Goal: Information Seeking & Learning: Learn about a topic

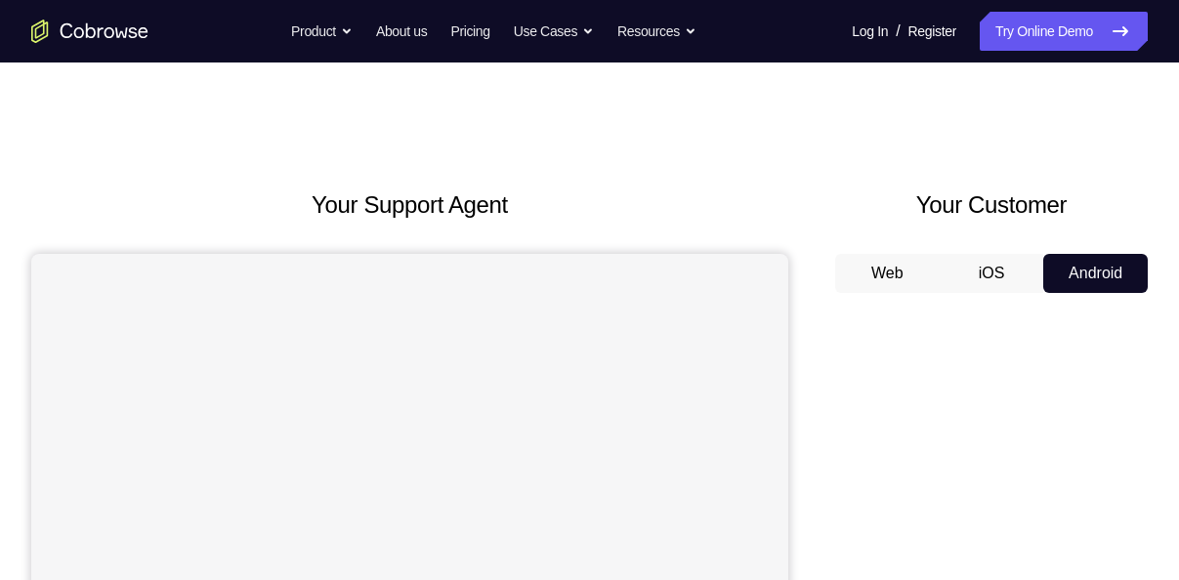
scroll to position [308, 0]
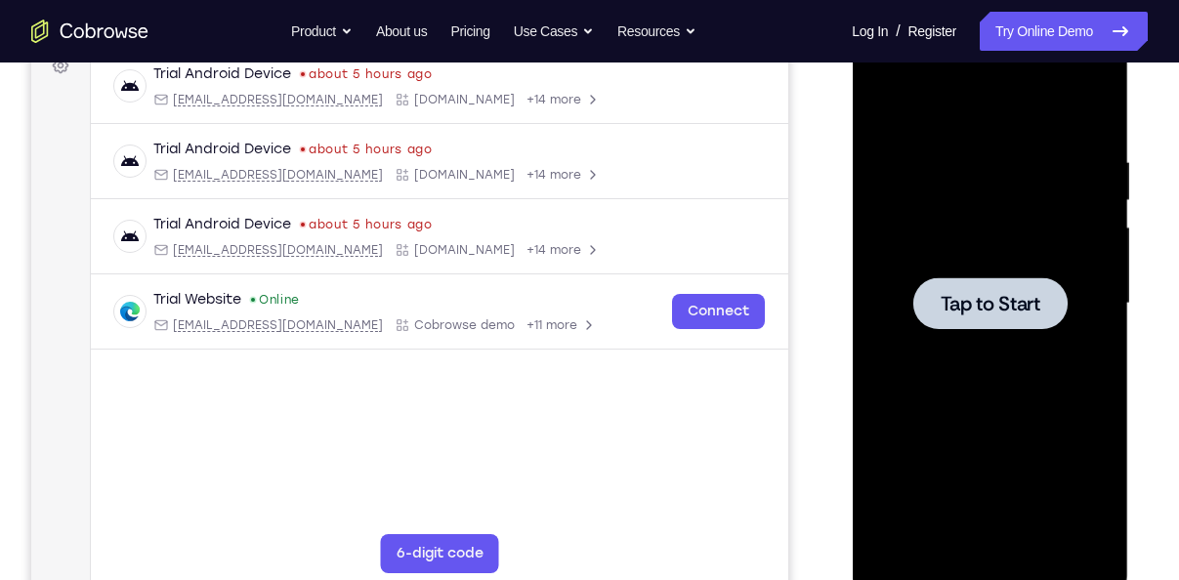
click at [987, 302] on span "Tap to Start" at bounding box center [990, 304] width 100 height 20
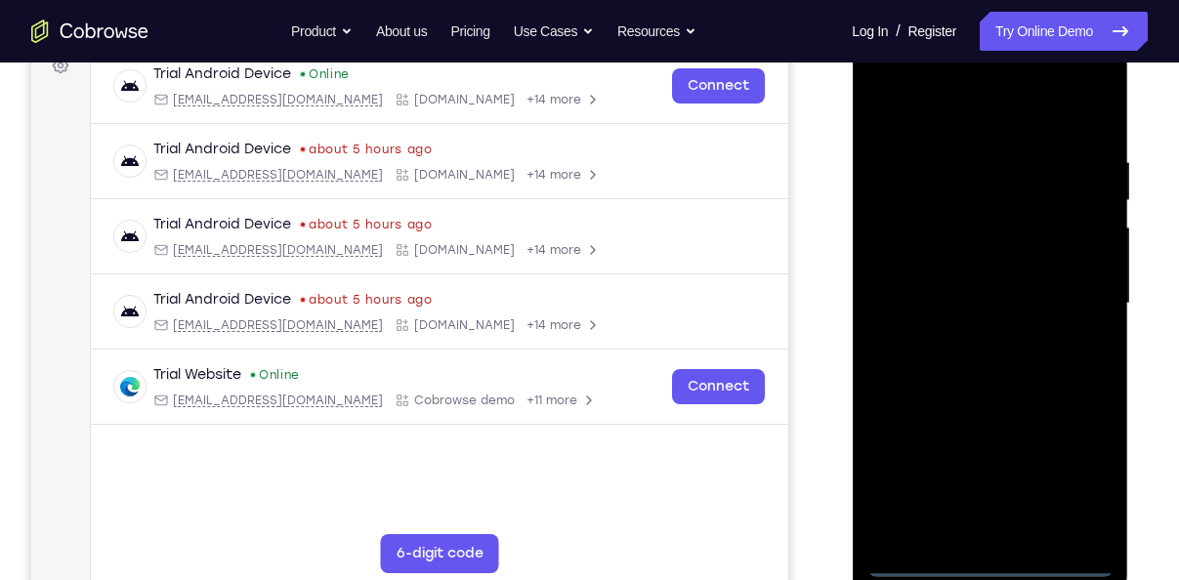
click at [983, 567] on div at bounding box center [989, 303] width 246 height 547
click at [1072, 488] on div at bounding box center [989, 303] width 246 height 547
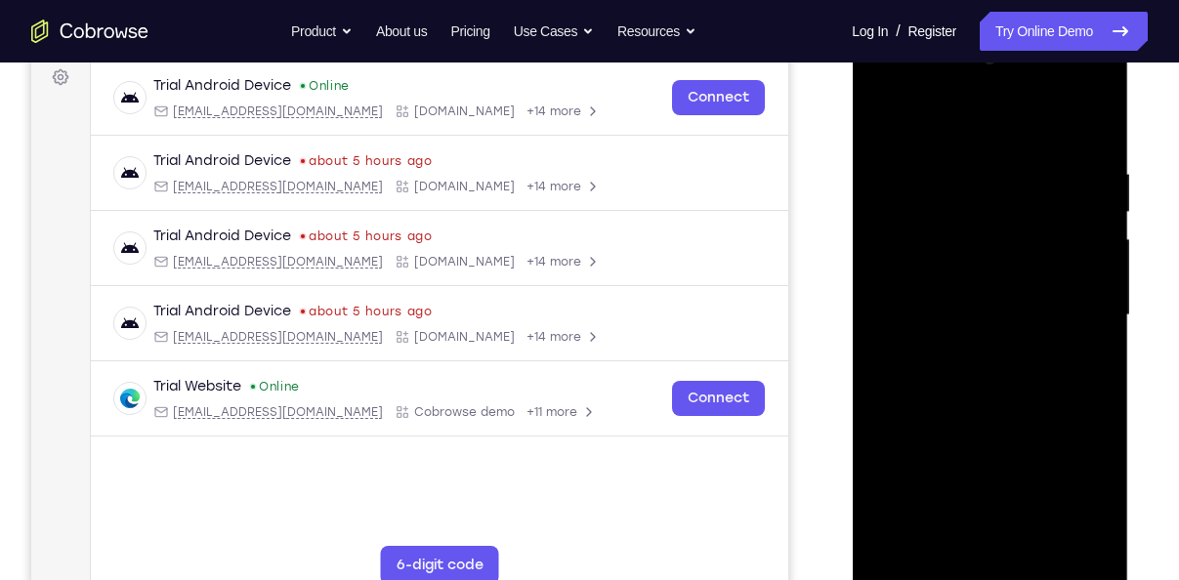
click at [945, 124] on div at bounding box center [989, 315] width 246 height 547
click at [1076, 314] on div at bounding box center [989, 315] width 246 height 547
click at [962, 351] on div at bounding box center [989, 315] width 246 height 547
click at [989, 287] on div at bounding box center [989, 315] width 246 height 547
click at [978, 287] on div at bounding box center [989, 315] width 246 height 547
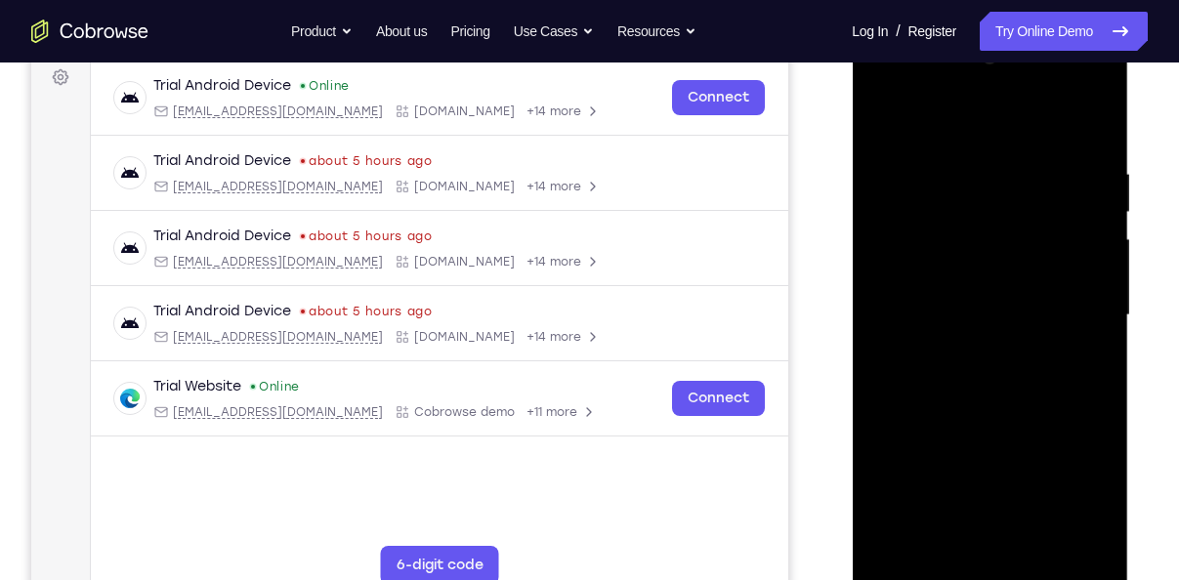
click at [954, 233] on div at bounding box center [989, 315] width 246 height 547
click at [929, 270] on div at bounding box center [989, 315] width 246 height 547
click at [939, 320] on div at bounding box center [989, 315] width 246 height 547
click at [1006, 274] on div at bounding box center [989, 315] width 246 height 547
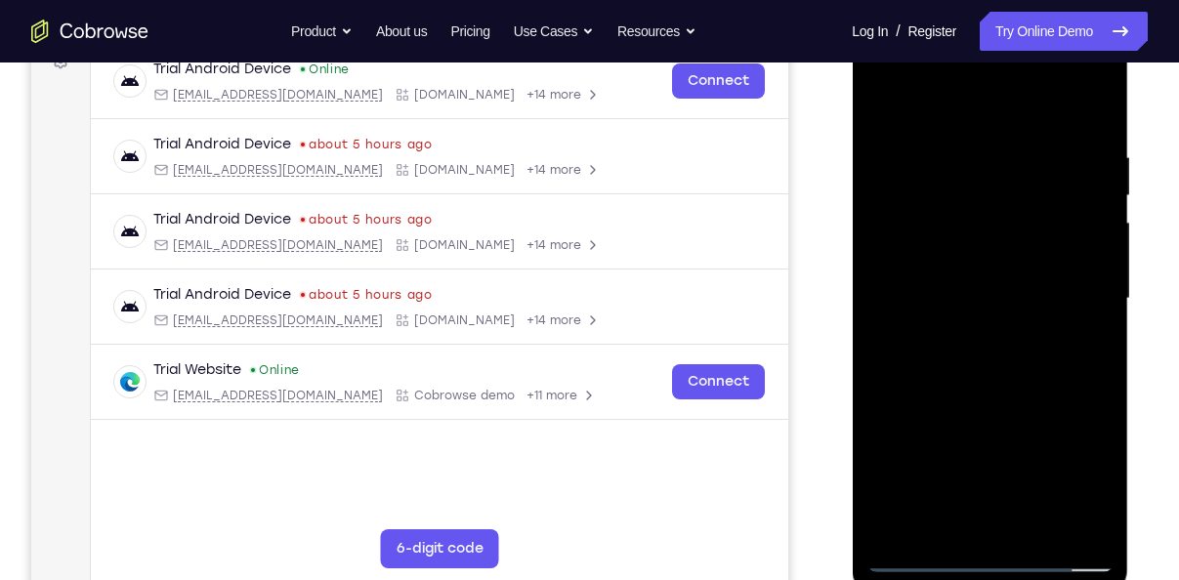
click at [986, 383] on div at bounding box center [989, 298] width 246 height 547
click at [1036, 530] on div at bounding box center [989, 298] width 246 height 547
click at [1003, 400] on div at bounding box center [989, 298] width 246 height 547
click at [960, 283] on div at bounding box center [989, 298] width 246 height 547
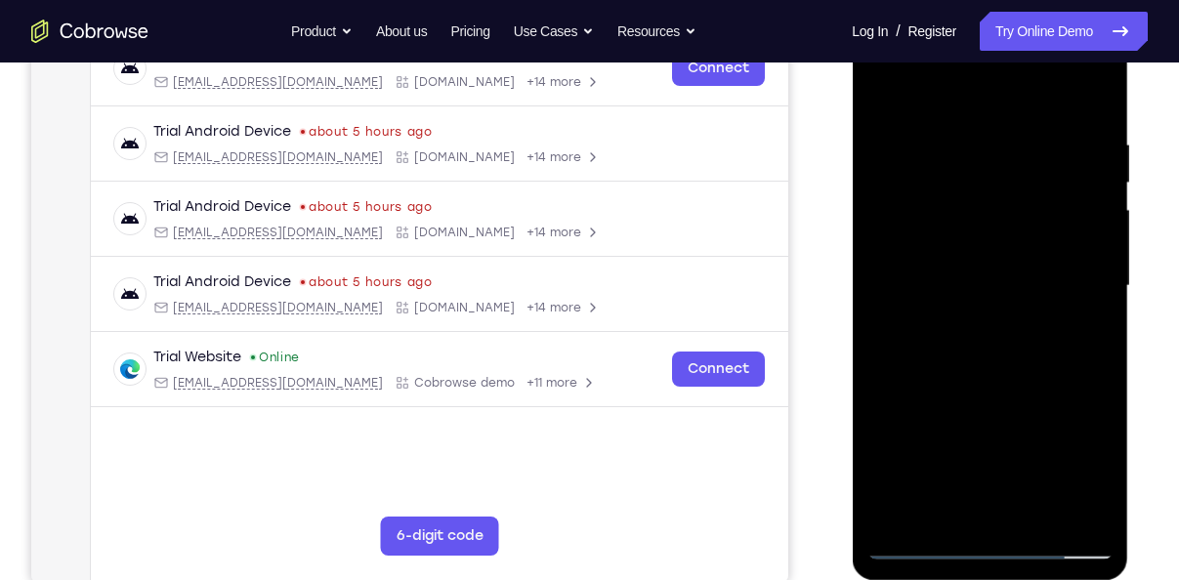
scroll to position [330, 0]
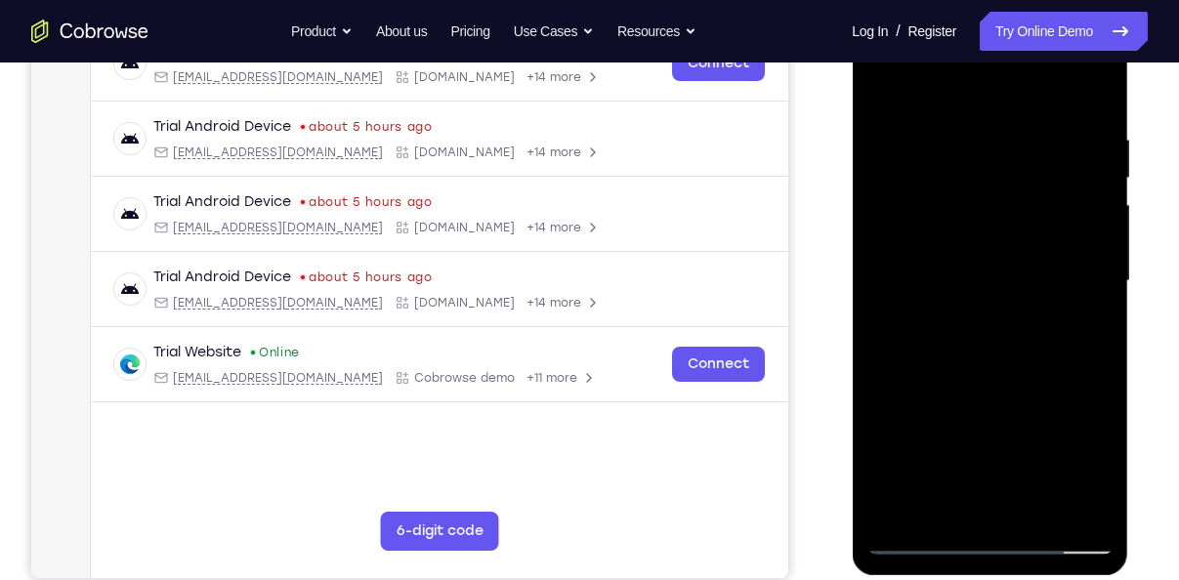
click at [929, 500] on div at bounding box center [989, 281] width 246 height 547
click at [937, 495] on div at bounding box center [989, 281] width 246 height 547
click at [991, 419] on div at bounding box center [989, 281] width 246 height 547
click at [1013, 421] on div at bounding box center [989, 281] width 246 height 547
click at [1081, 315] on div at bounding box center [989, 281] width 246 height 547
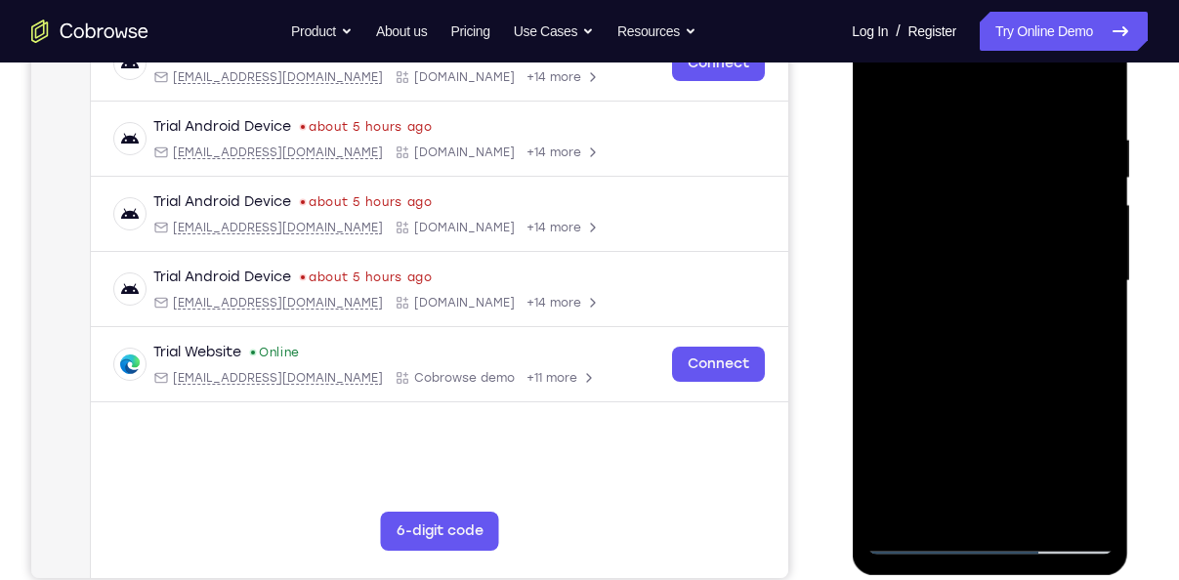
click at [982, 332] on div at bounding box center [989, 281] width 246 height 547
click at [984, 368] on div at bounding box center [989, 281] width 246 height 547
click at [935, 510] on div at bounding box center [989, 281] width 246 height 547
click at [1044, 429] on div at bounding box center [989, 281] width 246 height 547
click at [911, 391] on div at bounding box center [989, 281] width 246 height 547
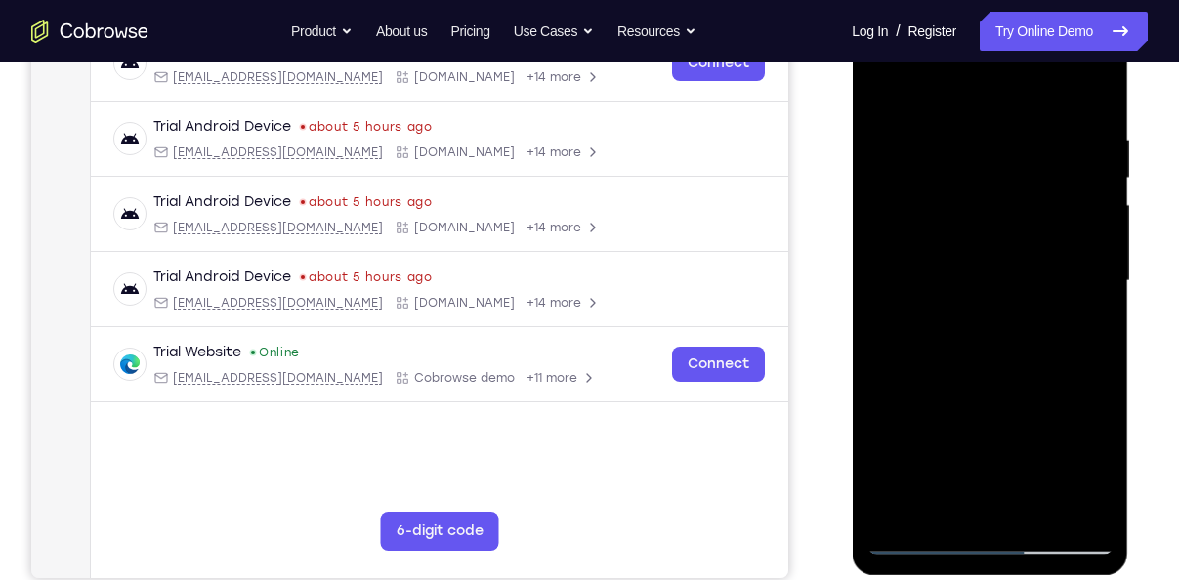
click at [1081, 316] on div at bounding box center [989, 281] width 246 height 547
click at [879, 90] on div at bounding box center [989, 281] width 246 height 547
click at [890, 80] on div at bounding box center [989, 281] width 246 height 547
click at [889, 113] on div at bounding box center [989, 281] width 246 height 547
click at [882, 110] on div at bounding box center [989, 281] width 246 height 547
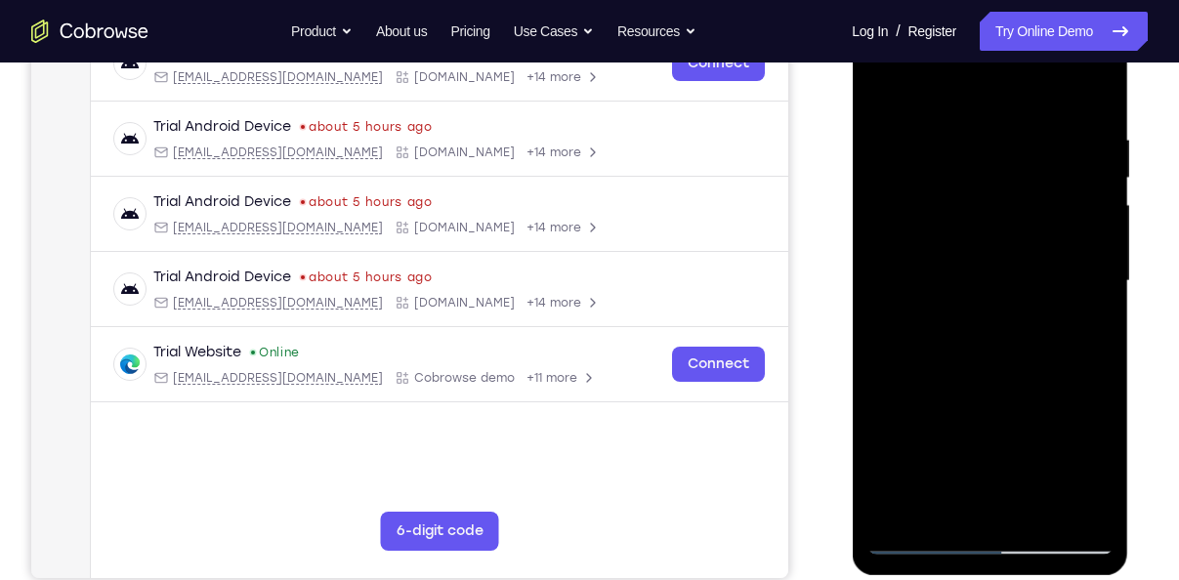
click at [917, 114] on div at bounding box center [989, 281] width 246 height 547
click at [941, 255] on div at bounding box center [989, 281] width 246 height 547
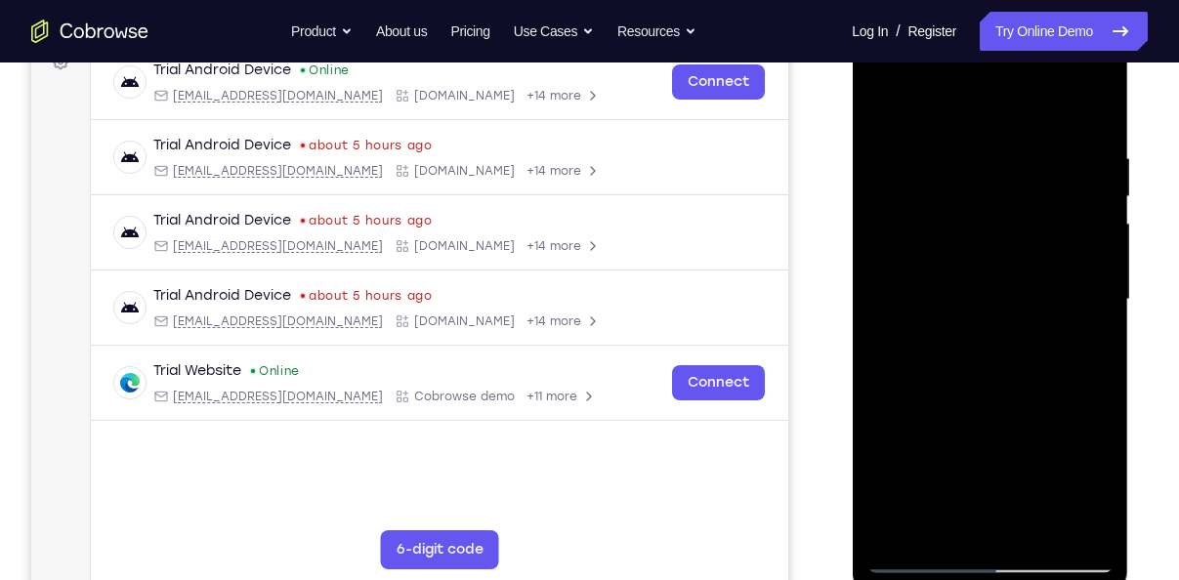
scroll to position [311, 0]
click at [916, 199] on div at bounding box center [989, 300] width 246 height 547
click at [942, 531] on div at bounding box center [989, 300] width 246 height 547
click at [943, 105] on div at bounding box center [989, 300] width 246 height 547
drag, startPoint x: 923, startPoint y: 240, endPoint x: 899, endPoint y: 364, distance: 126.2
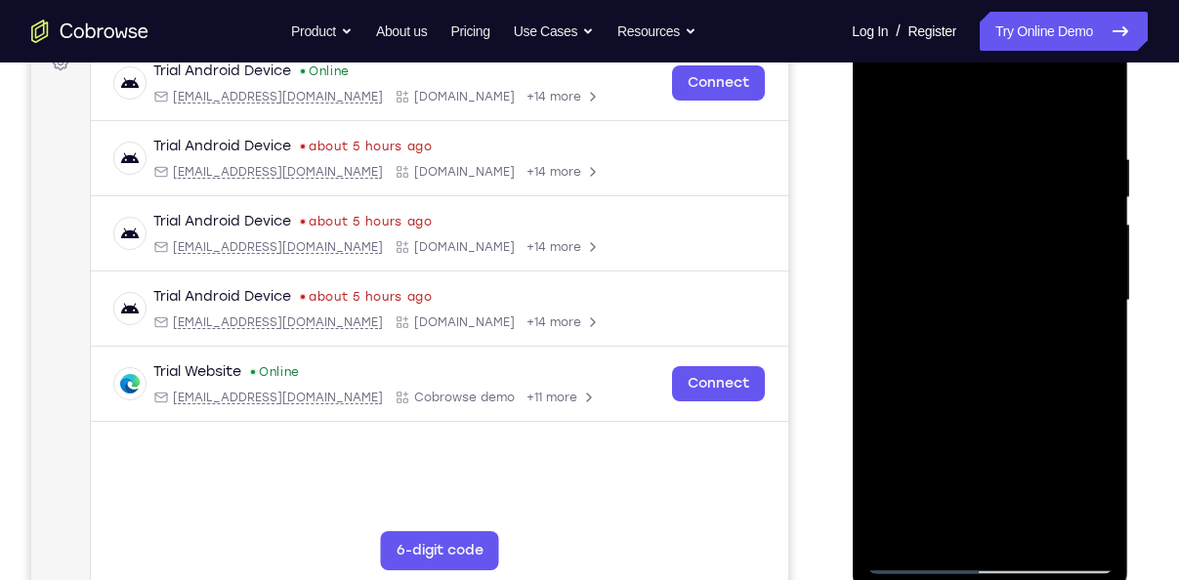
click at [899, 364] on div at bounding box center [989, 300] width 246 height 547
click at [997, 102] on div at bounding box center [989, 300] width 246 height 547
click at [1091, 523] on div at bounding box center [989, 300] width 246 height 547
drag, startPoint x: 956, startPoint y: 303, endPoint x: 945, endPoint y: 344, distance: 42.4
click at [945, 344] on div at bounding box center [989, 300] width 246 height 547
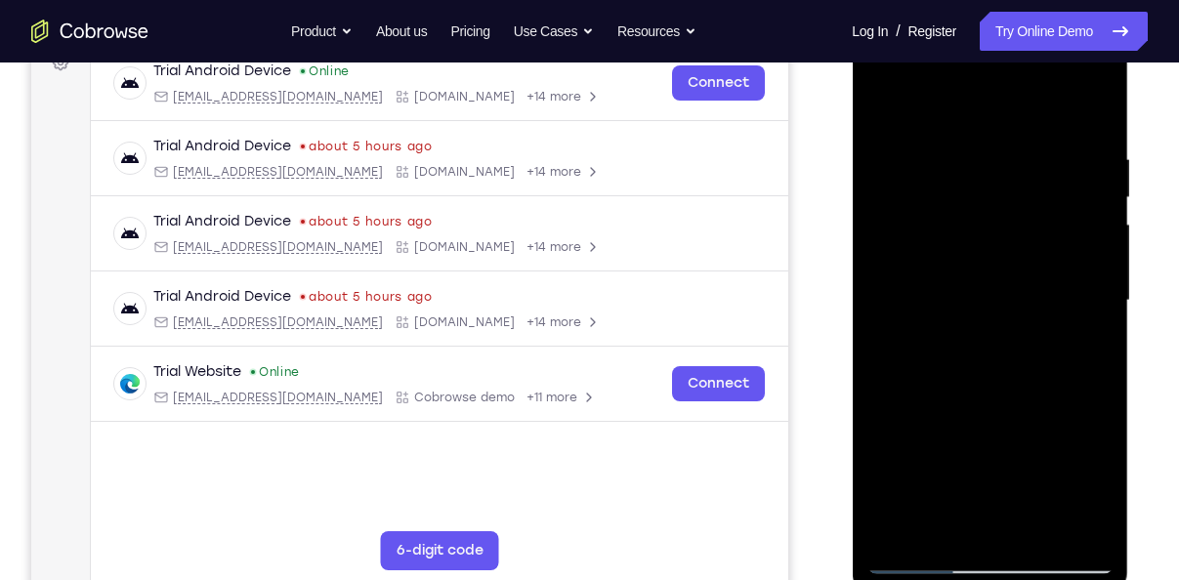
click at [902, 526] on div at bounding box center [989, 300] width 246 height 547
click at [897, 323] on div at bounding box center [989, 300] width 246 height 547
click at [922, 555] on div at bounding box center [989, 300] width 246 height 547
click at [993, 237] on div at bounding box center [989, 300] width 246 height 547
click at [923, 362] on div at bounding box center [989, 300] width 246 height 547
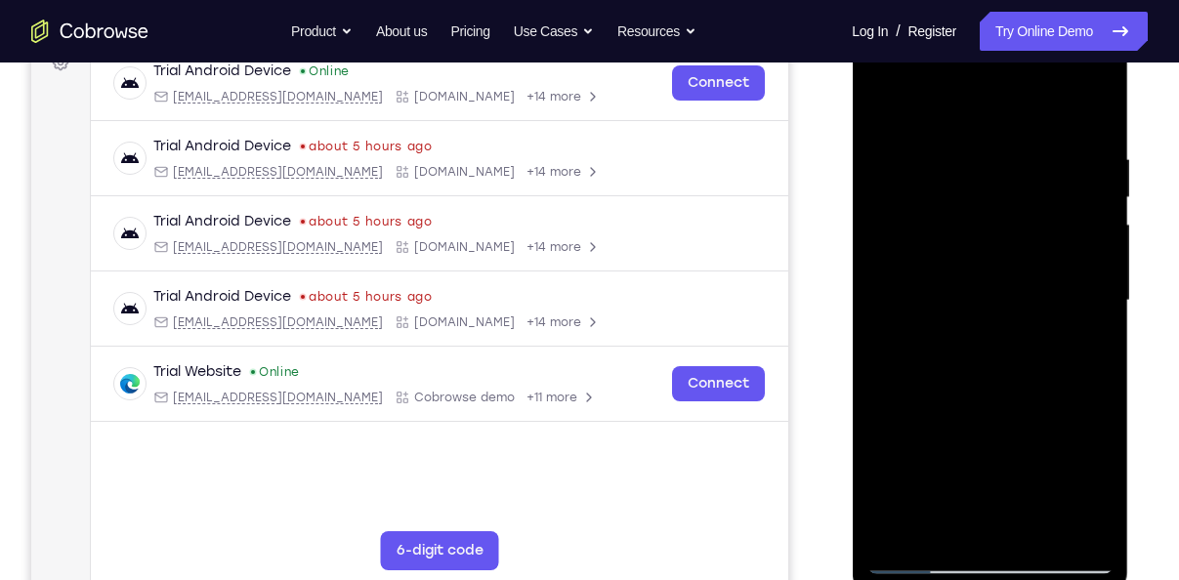
click at [923, 362] on div at bounding box center [989, 300] width 246 height 547
click at [888, 373] on div at bounding box center [989, 300] width 246 height 547
click at [883, 371] on div at bounding box center [989, 300] width 246 height 547
click at [915, 372] on div at bounding box center [989, 300] width 246 height 547
click at [946, 434] on div at bounding box center [989, 300] width 246 height 547
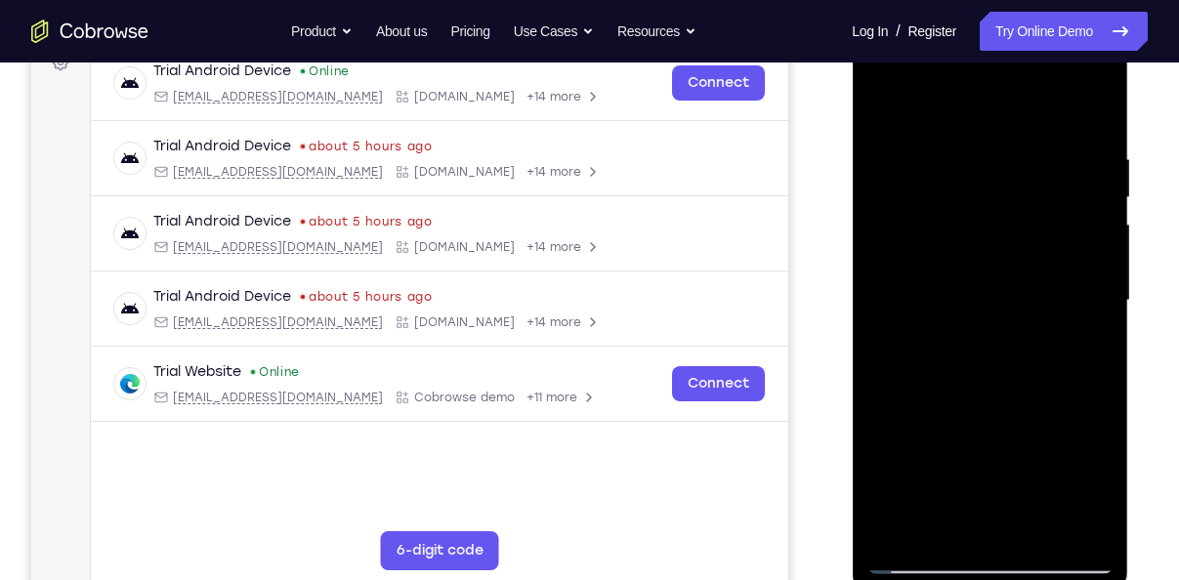
click at [896, 453] on div at bounding box center [989, 300] width 246 height 547
click at [882, 104] on div at bounding box center [989, 300] width 246 height 547
click at [943, 533] on div at bounding box center [989, 300] width 246 height 547
click at [909, 103] on div at bounding box center [989, 300] width 246 height 547
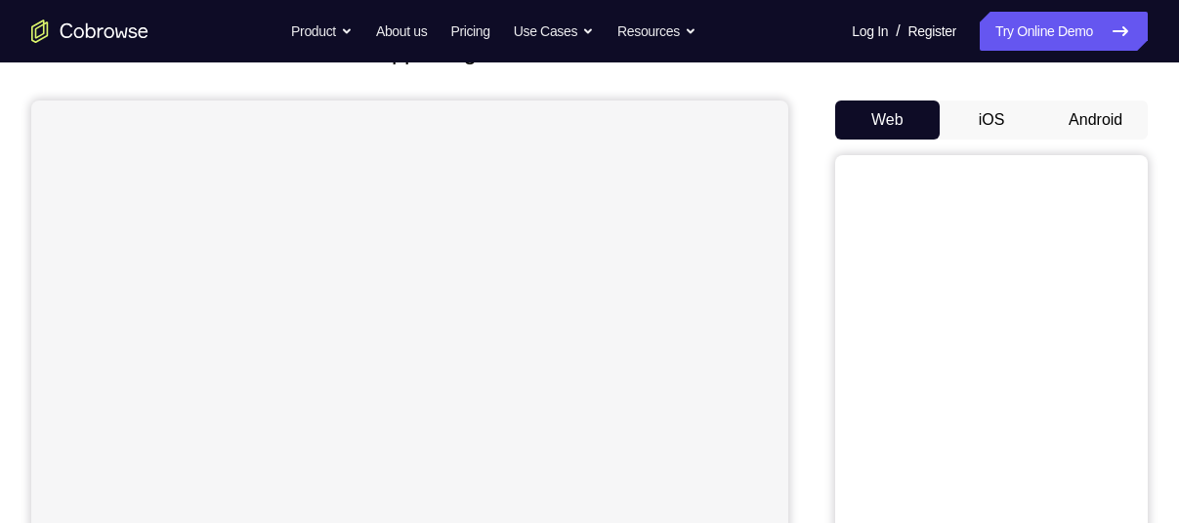
scroll to position [154, 0]
click at [1110, 107] on button "Android" at bounding box center [1095, 119] width 105 height 39
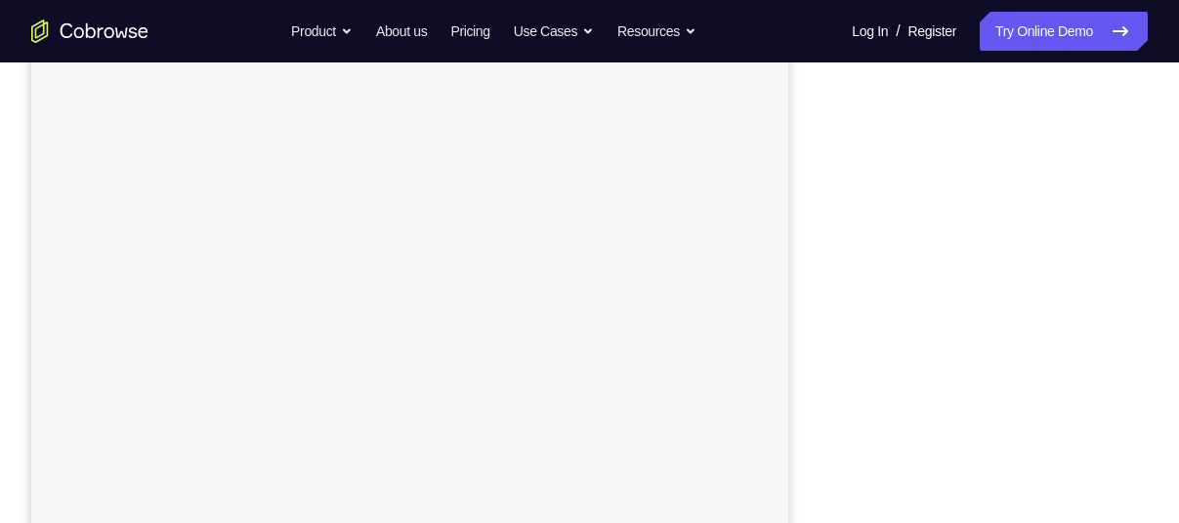
scroll to position [0, 0]
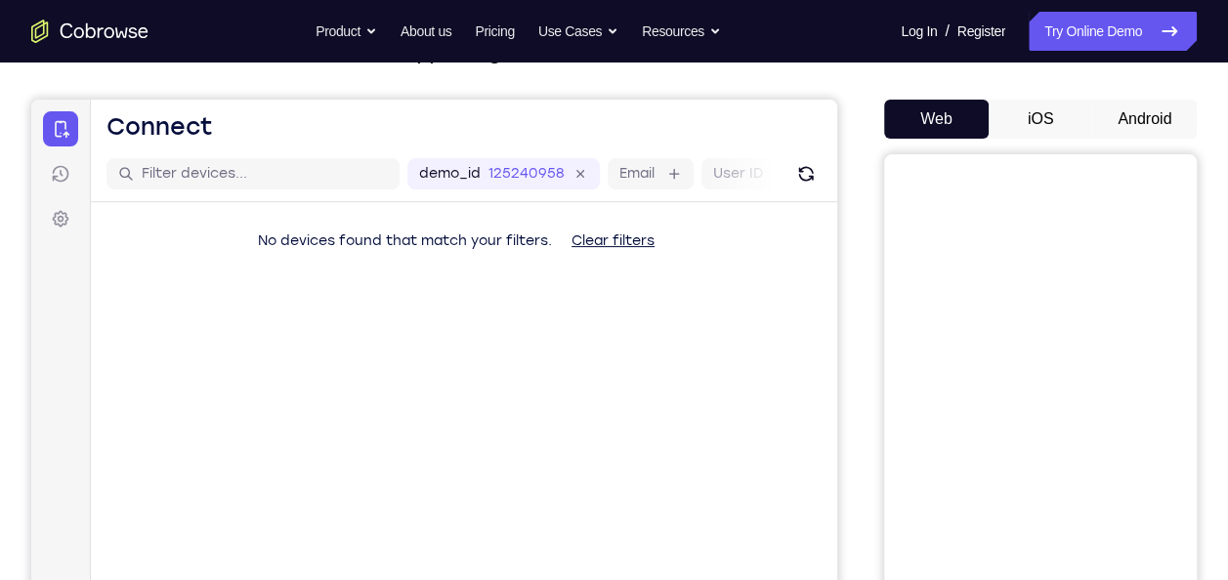
scroll to position [153, 0]
click at [1137, 126] on button "Android" at bounding box center [1144, 120] width 105 height 39
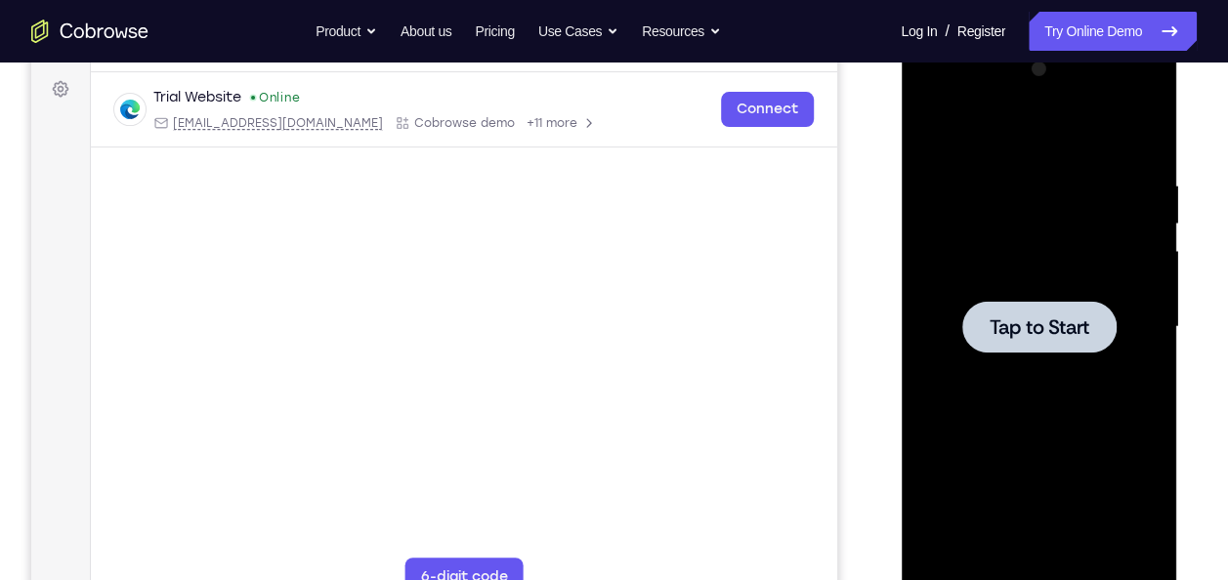
scroll to position [0, 0]
click at [1044, 317] on span "Tap to Start" at bounding box center [1038, 327] width 100 height 20
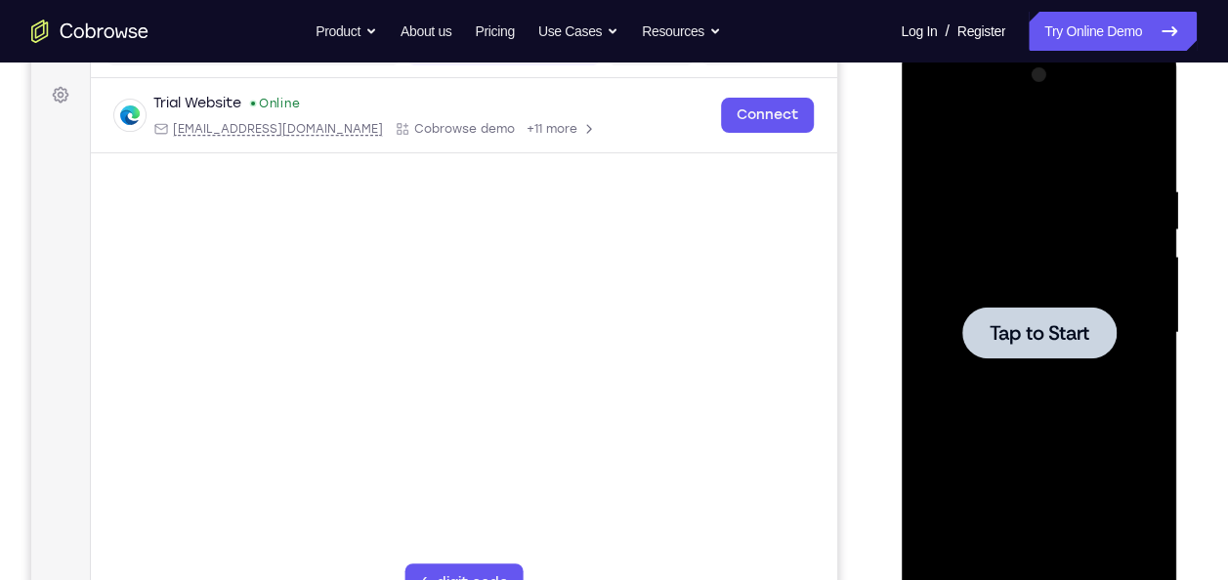
scroll to position [279, 0]
click at [985, 324] on div at bounding box center [1038, 332] width 154 height 52
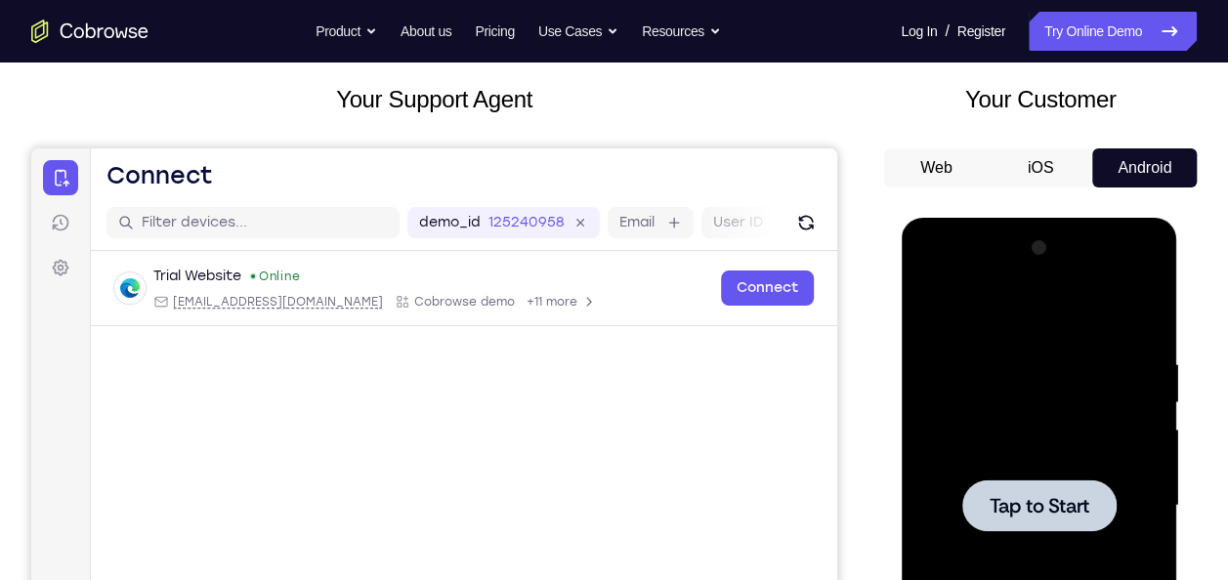
scroll to position [86, 0]
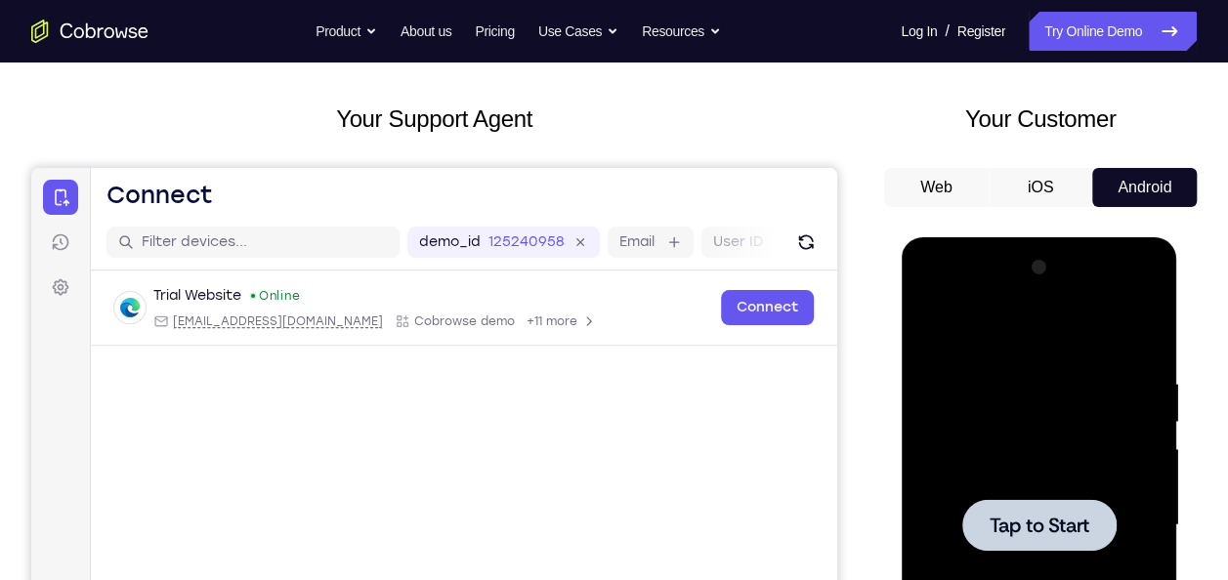
click at [1045, 188] on button "iOS" at bounding box center [1040, 187] width 105 height 39
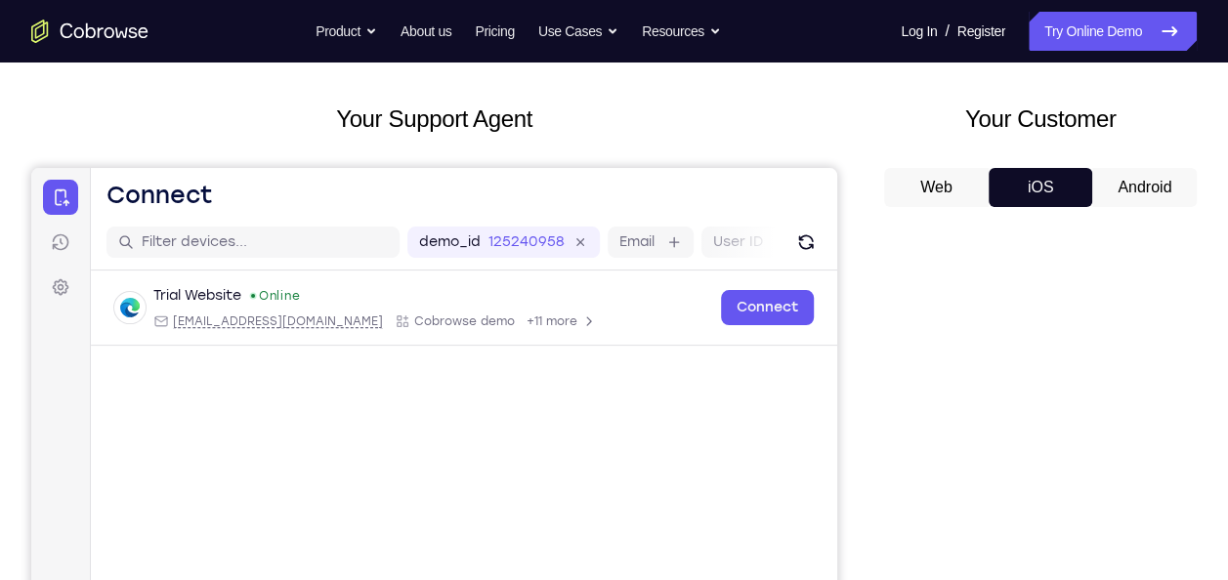
click at [1127, 182] on button "Android" at bounding box center [1144, 187] width 105 height 39
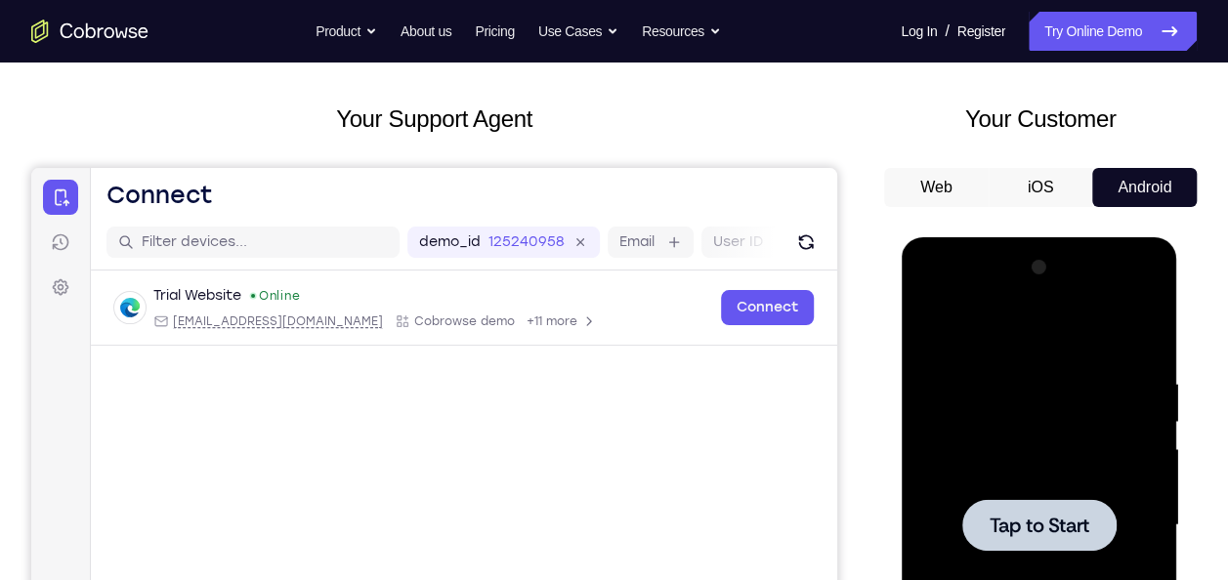
click at [1007, 522] on span "Tap to Start" at bounding box center [1038, 526] width 100 height 20
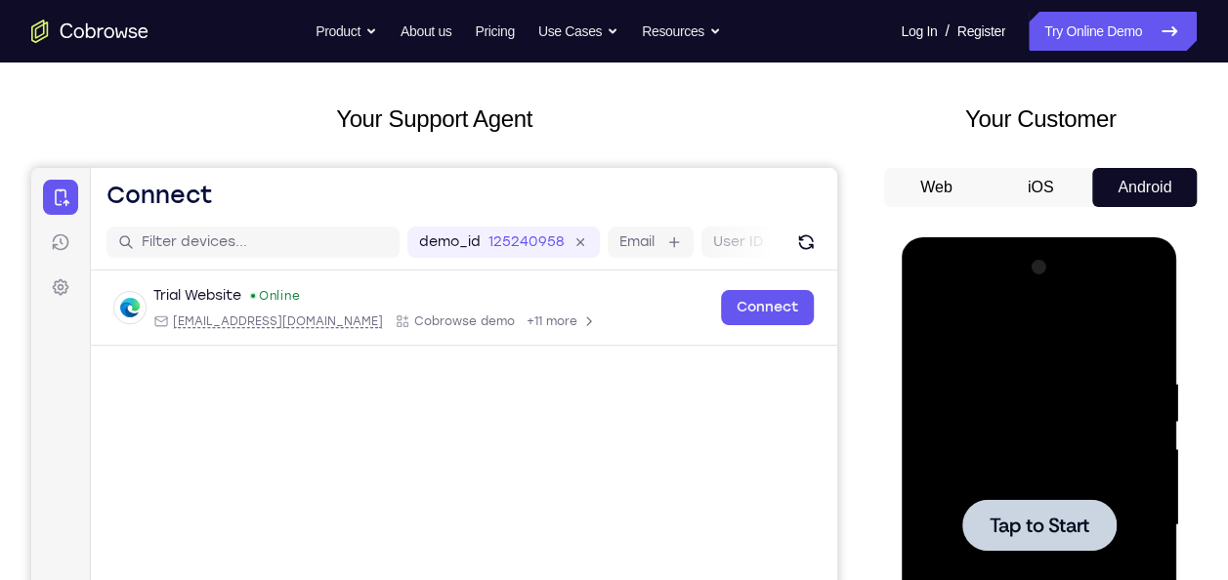
click at [932, 188] on button "Web" at bounding box center [936, 187] width 105 height 39
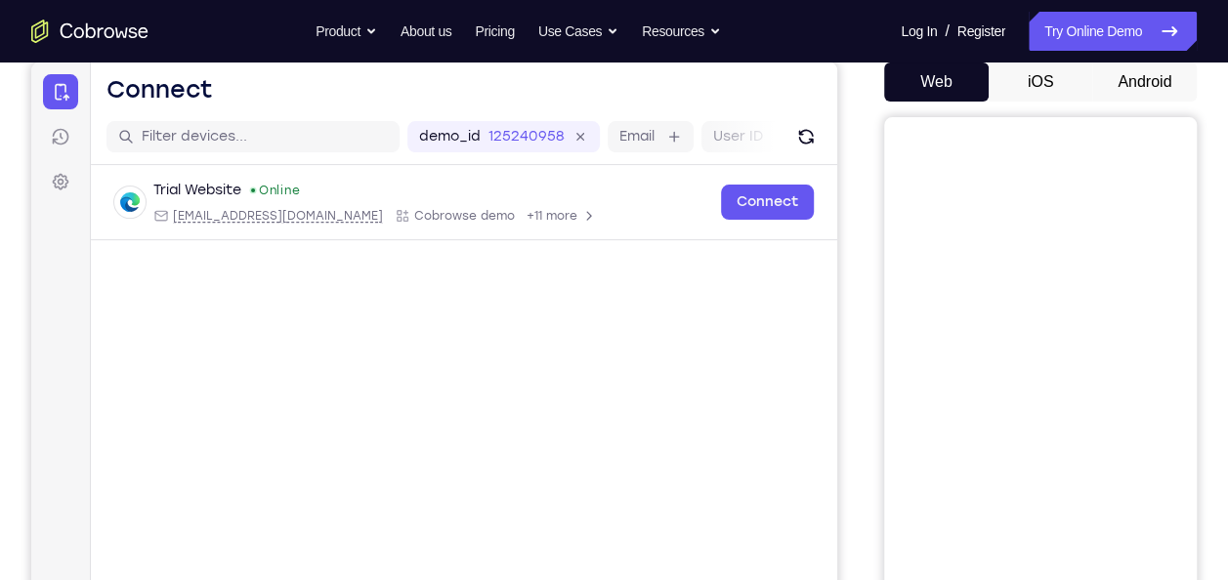
scroll to position [188, 0]
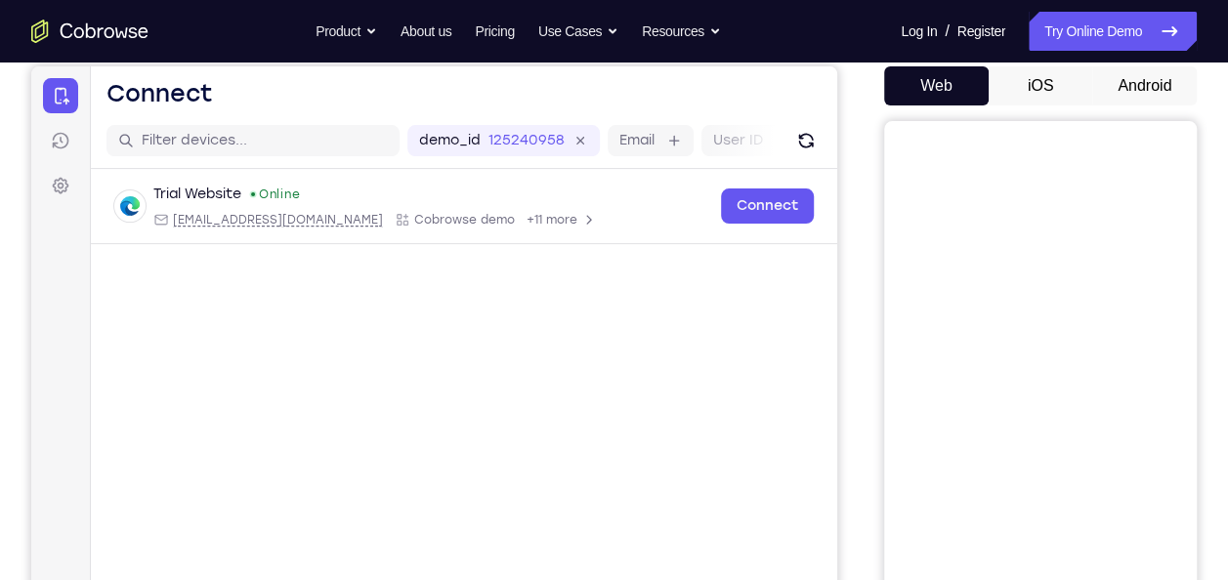
click at [1141, 80] on button "Android" at bounding box center [1144, 85] width 105 height 39
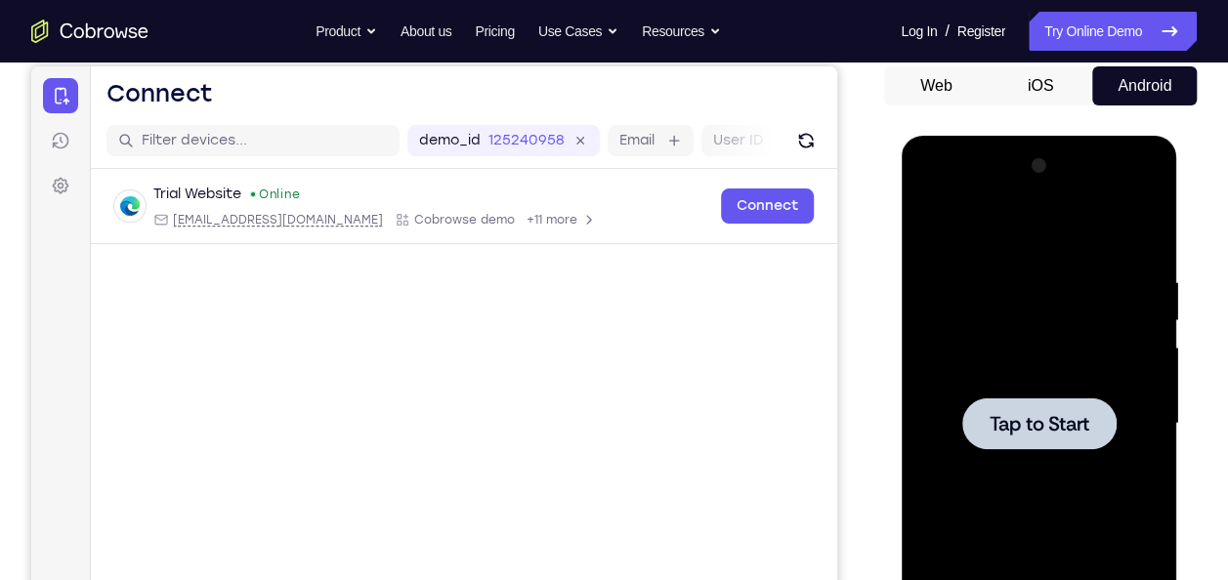
click at [1013, 444] on div at bounding box center [1038, 423] width 154 height 52
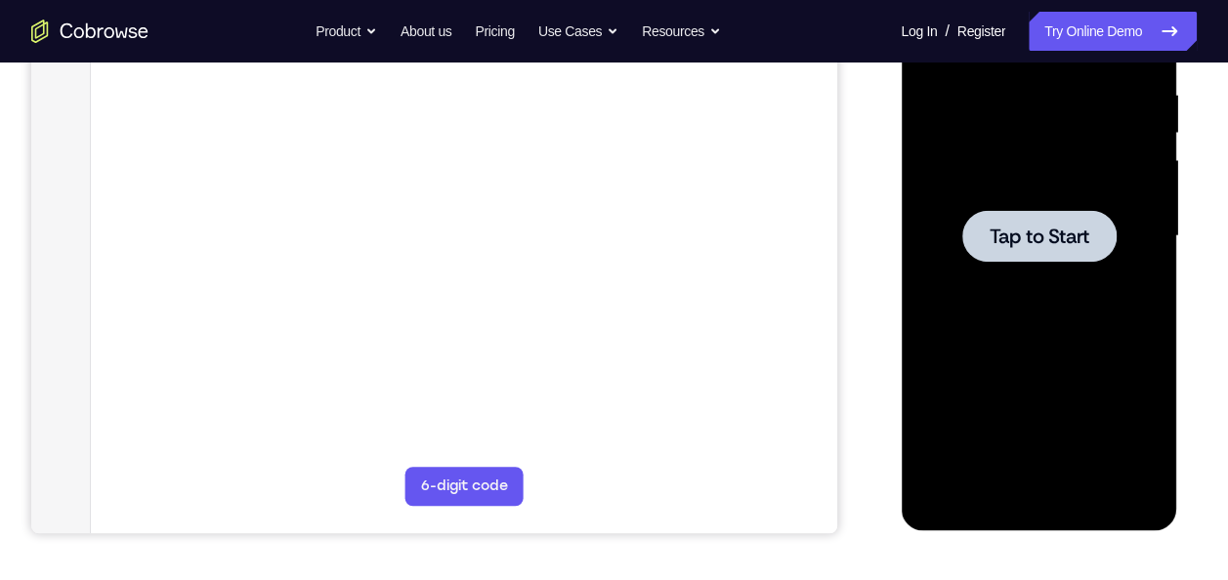
scroll to position [419, 0]
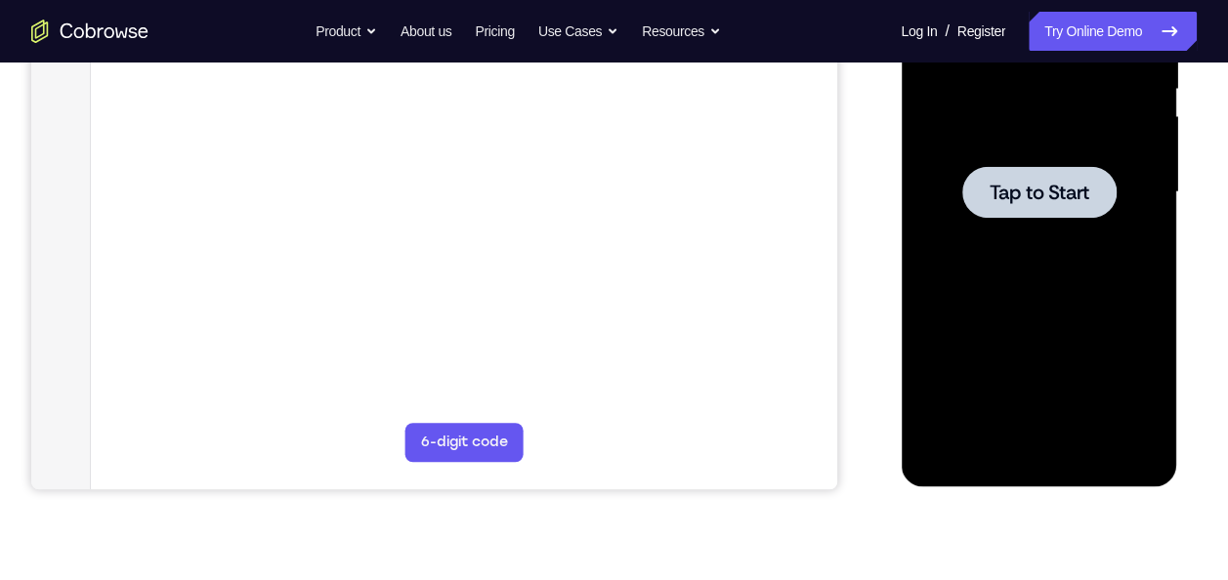
click at [1013, 444] on div at bounding box center [1038, 192] width 246 height 547
drag, startPoint x: 1013, startPoint y: 213, endPoint x: 1013, endPoint y: 444, distance: 231.5
click at [1013, 444] on div at bounding box center [1038, 192] width 246 height 547
drag, startPoint x: 1013, startPoint y: 444, endPoint x: 1019, endPoint y: 209, distance: 235.4
click at [1019, 209] on div at bounding box center [1038, 192] width 154 height 52
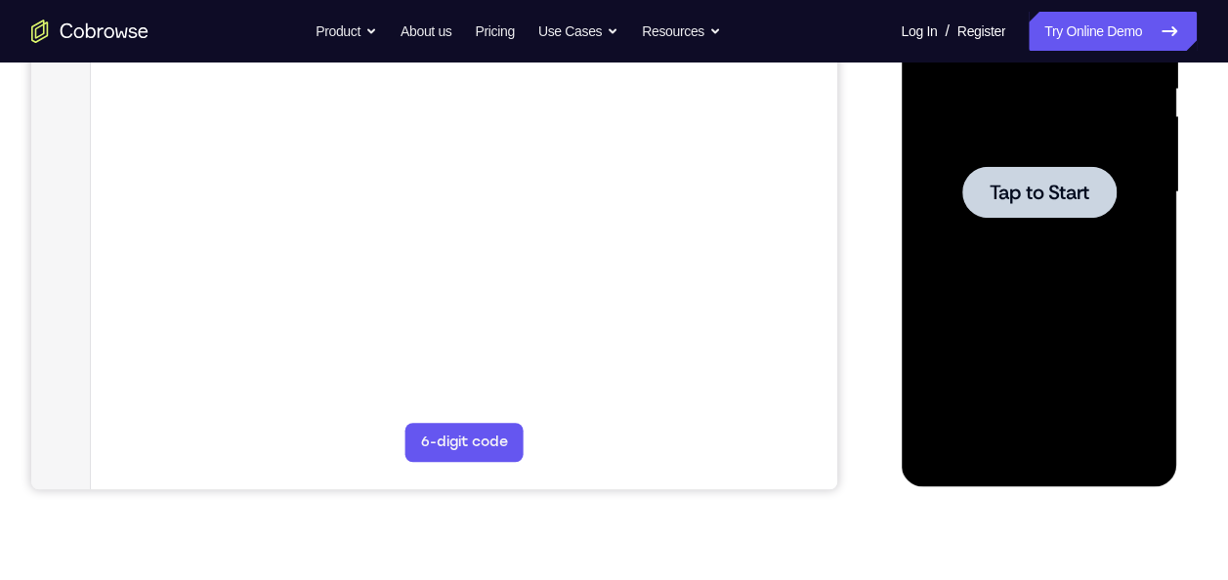
click at [1019, 209] on div at bounding box center [1038, 192] width 154 height 52
click at [1022, 185] on span "Tap to Start" at bounding box center [1038, 193] width 100 height 20
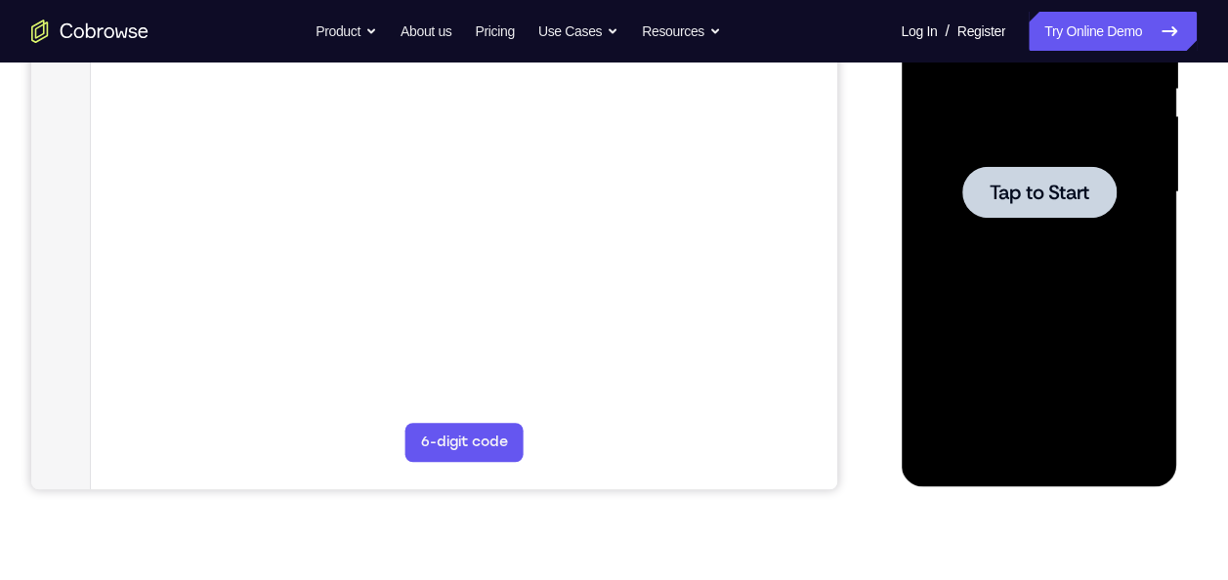
click at [1022, 185] on span "Tap to Start" at bounding box center [1038, 193] width 100 height 20
click at [1021, 184] on span "Tap to Start" at bounding box center [1038, 193] width 100 height 20
click at [1022, 185] on span "Tap to Start" at bounding box center [1038, 193] width 100 height 20
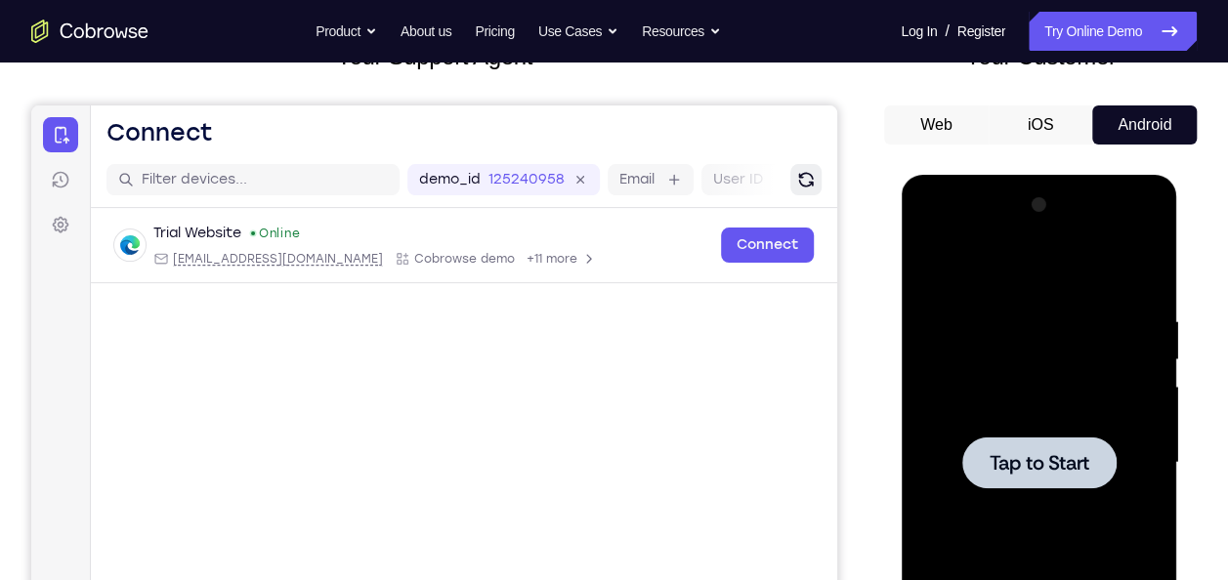
scroll to position [157, 0]
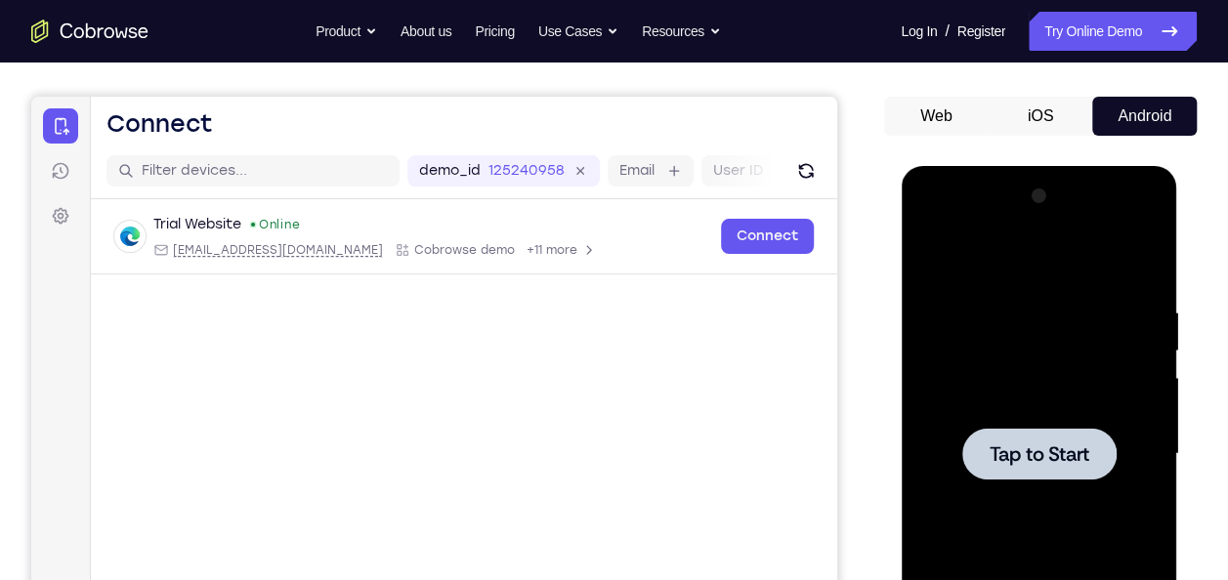
click at [1003, 445] on span "Tap to Start" at bounding box center [1038, 454] width 100 height 20
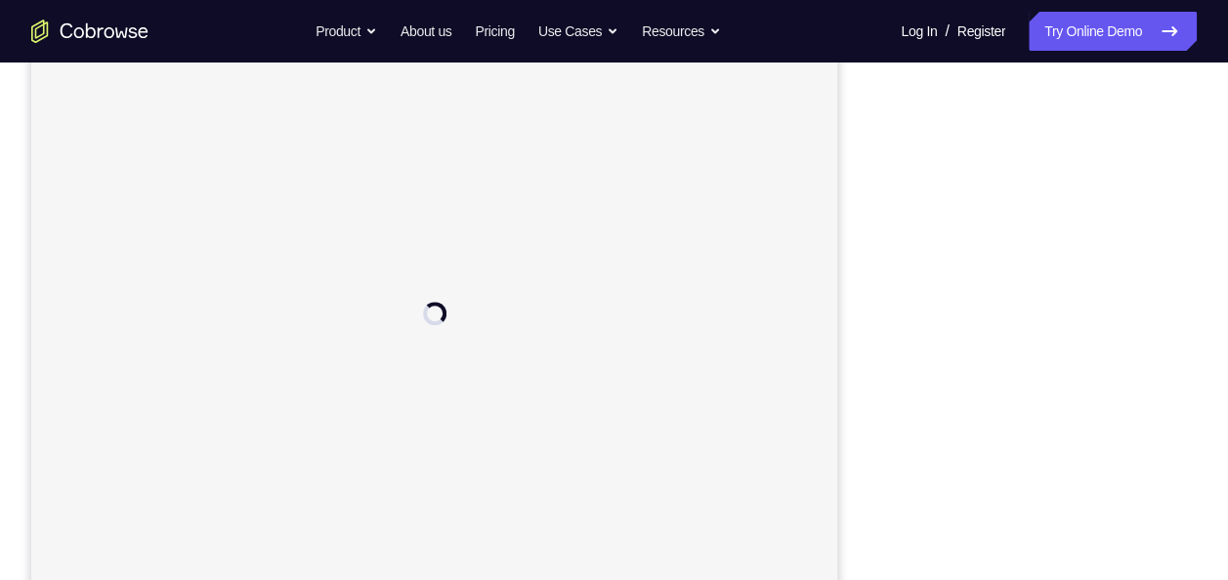
scroll to position [328, 0]
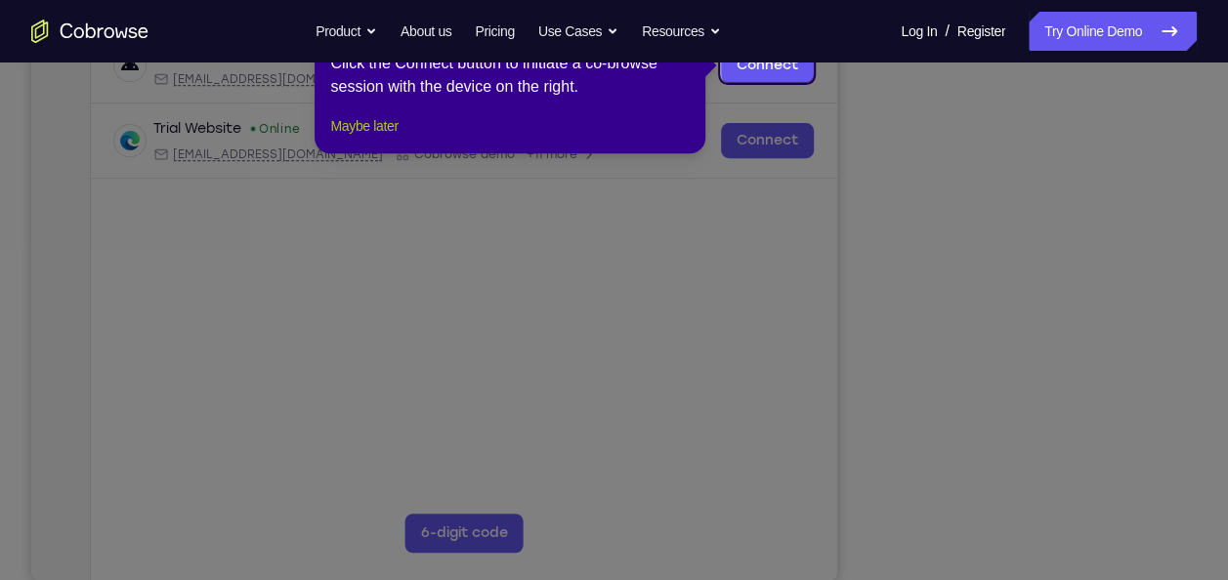
click at [383, 138] on button "Maybe later" at bounding box center [363, 125] width 67 height 23
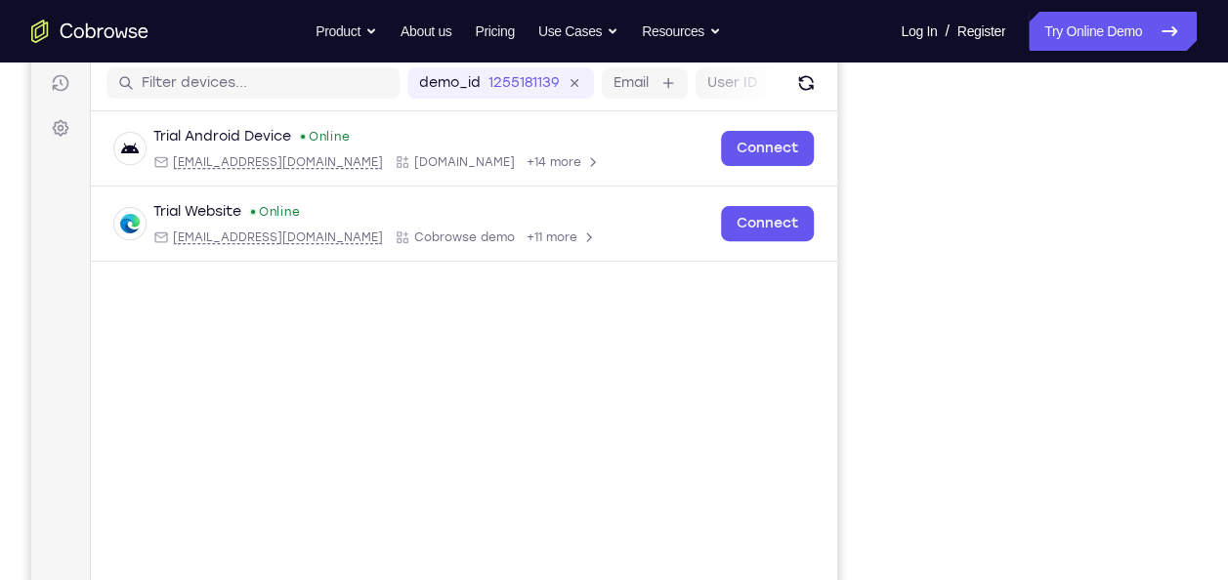
scroll to position [337, 0]
